Goal: Register for event/course

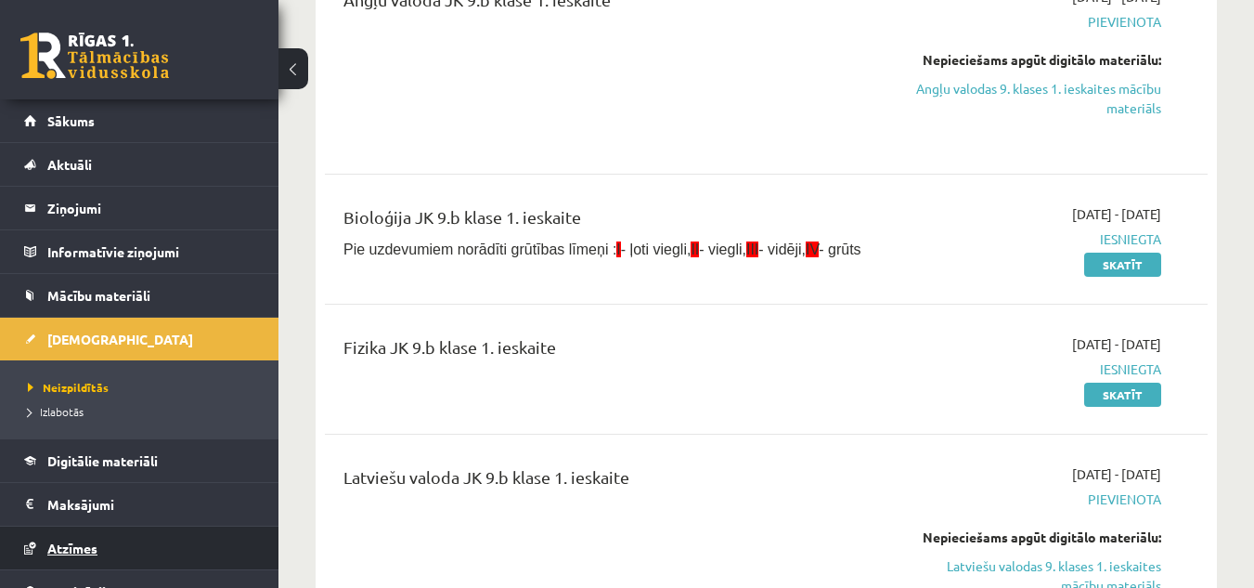
scroll to position [112, 0]
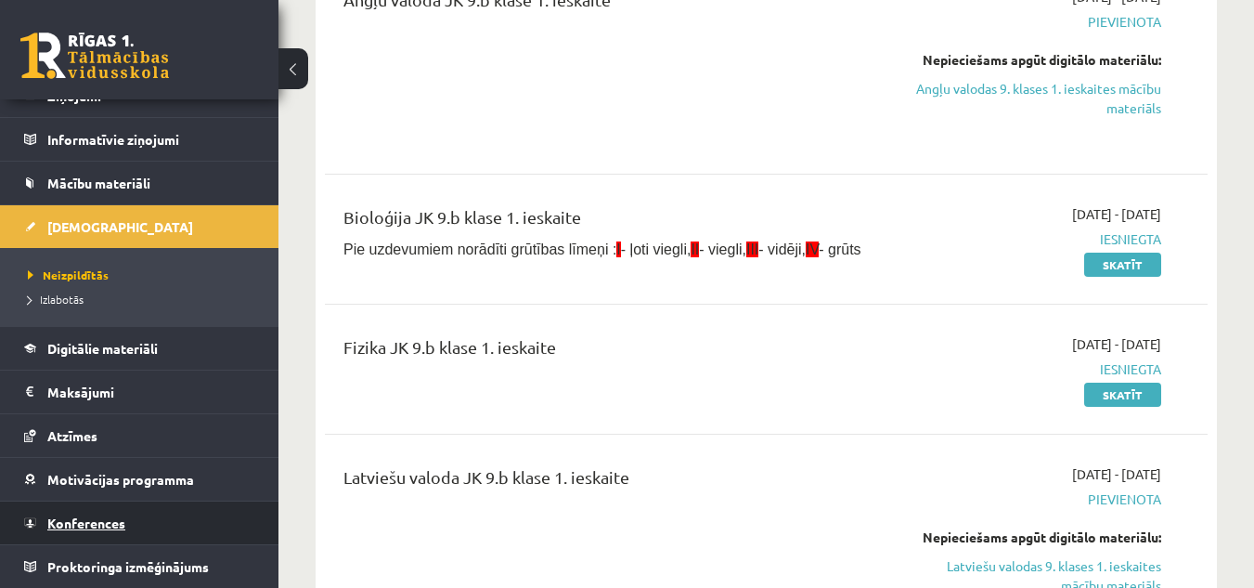
click at [71, 514] on link "Konferences" at bounding box center [139, 522] width 231 height 43
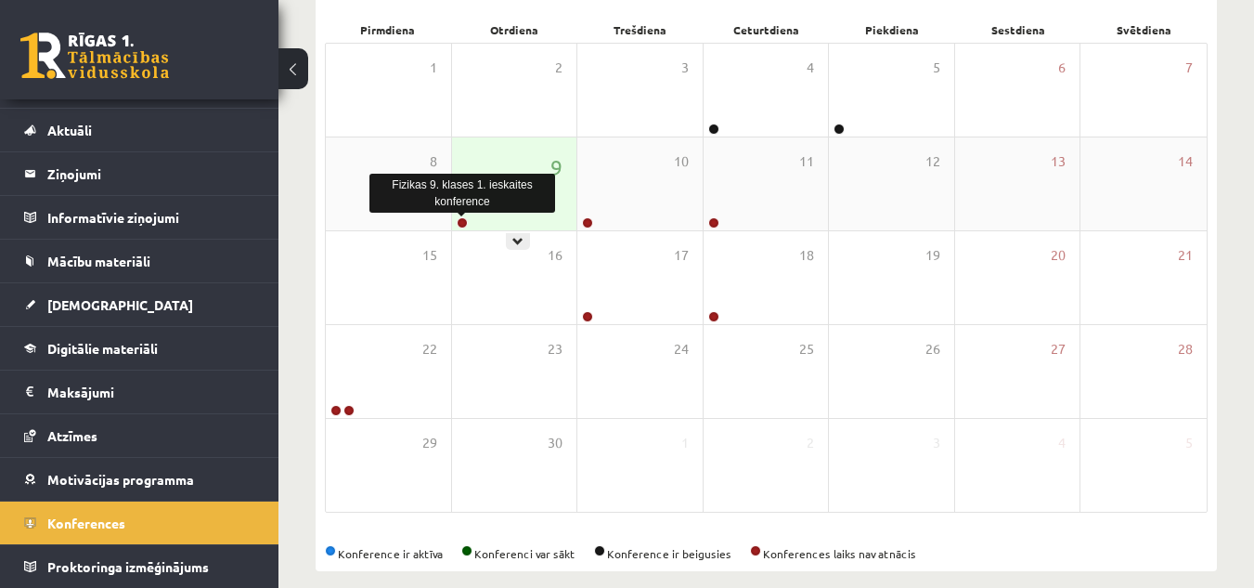
click at [461, 222] on link at bounding box center [462, 222] width 11 height 11
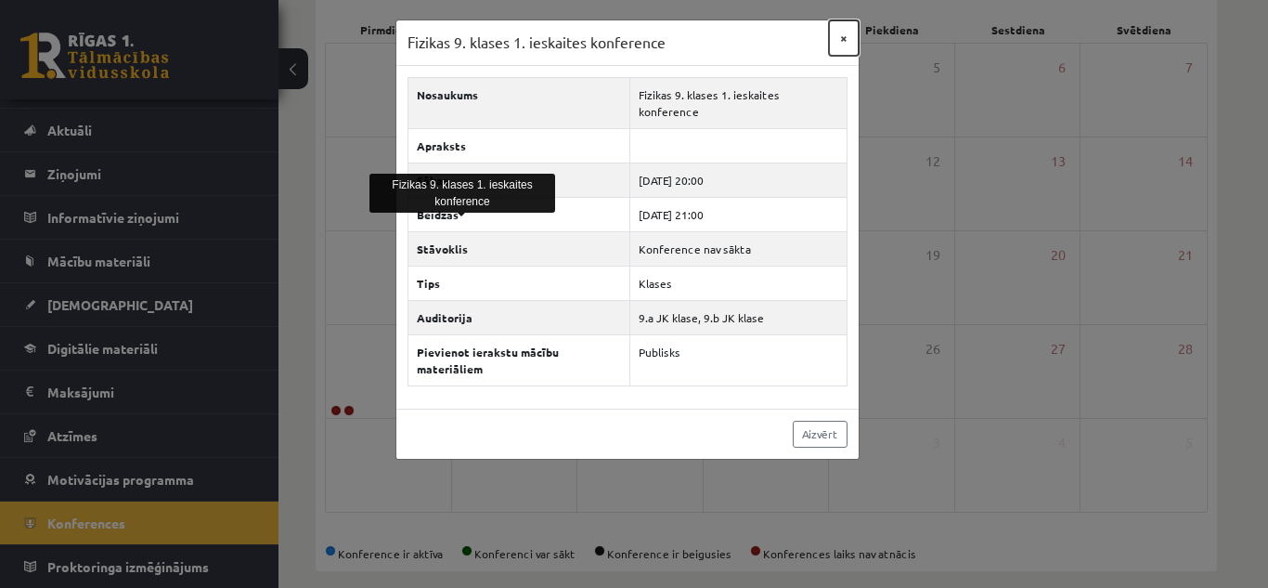
click at [837, 37] on button "×" at bounding box center [844, 37] width 30 height 35
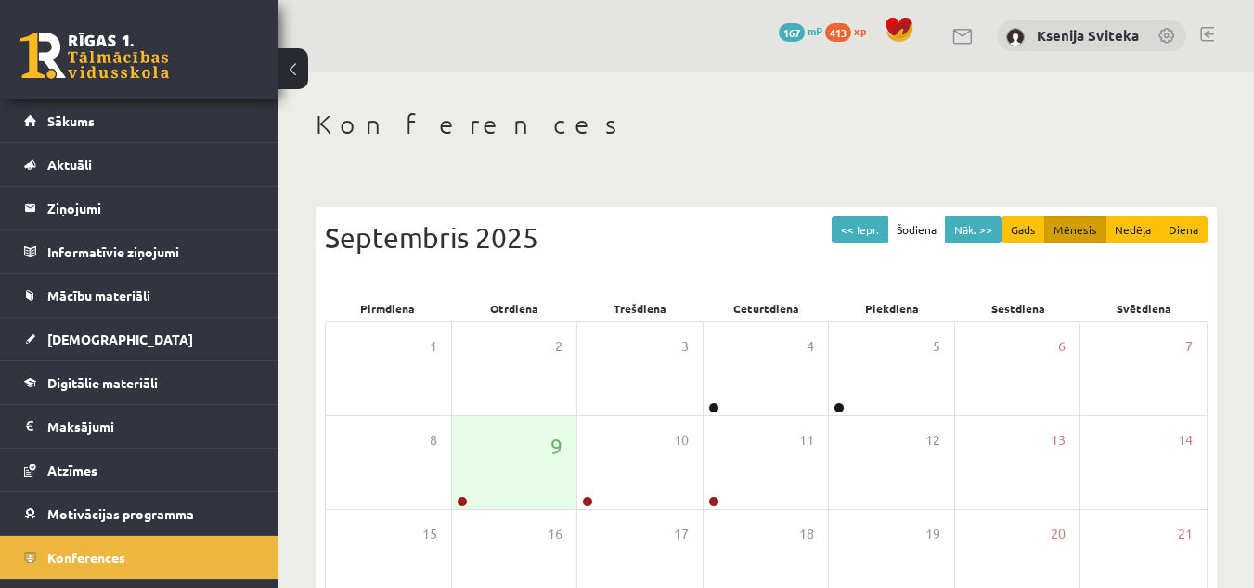
scroll to position [278, 0]
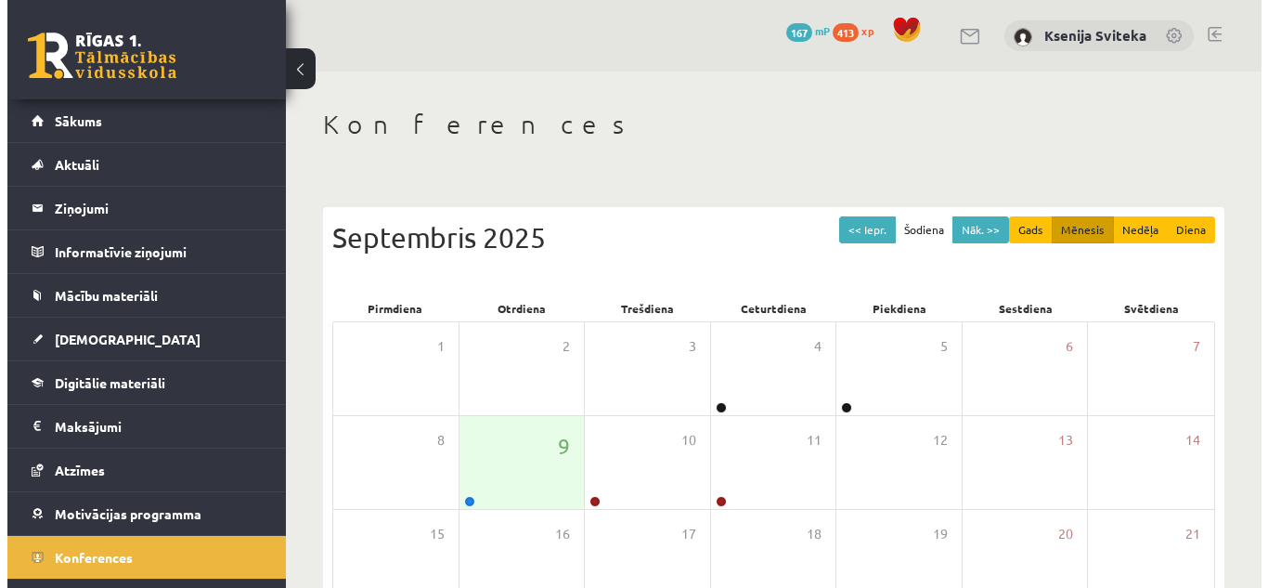
scroll to position [278, 0]
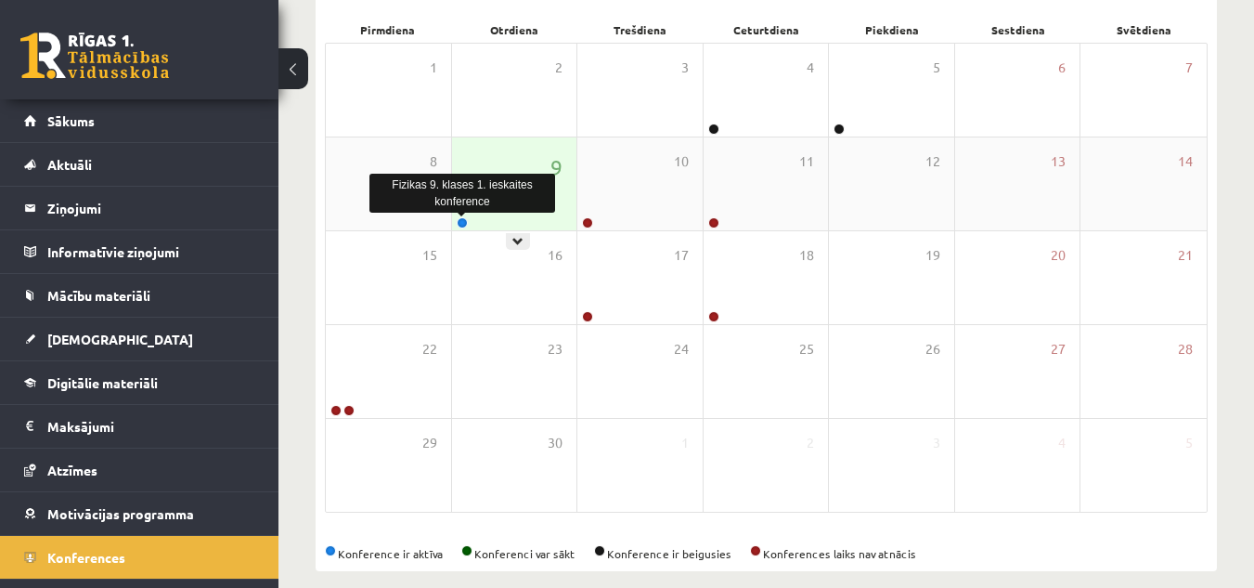
click at [467, 223] on link at bounding box center [462, 222] width 11 height 11
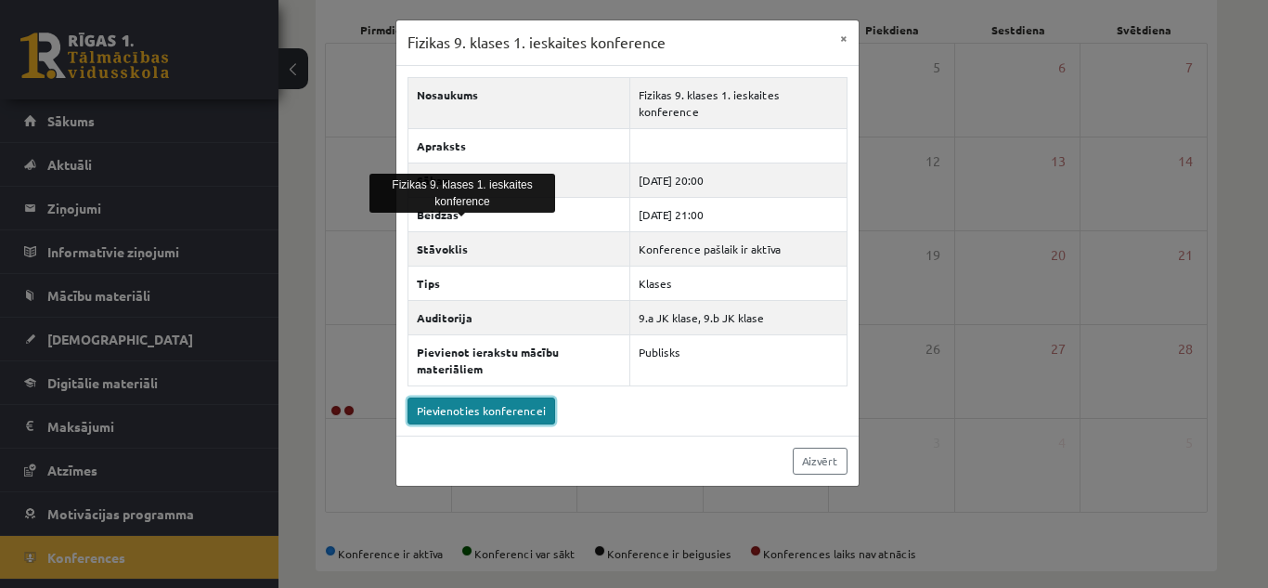
click at [536, 397] on link "Pievienoties konferencei" at bounding box center [481, 410] width 148 height 27
